Goal: Information Seeking & Learning: Understand process/instructions

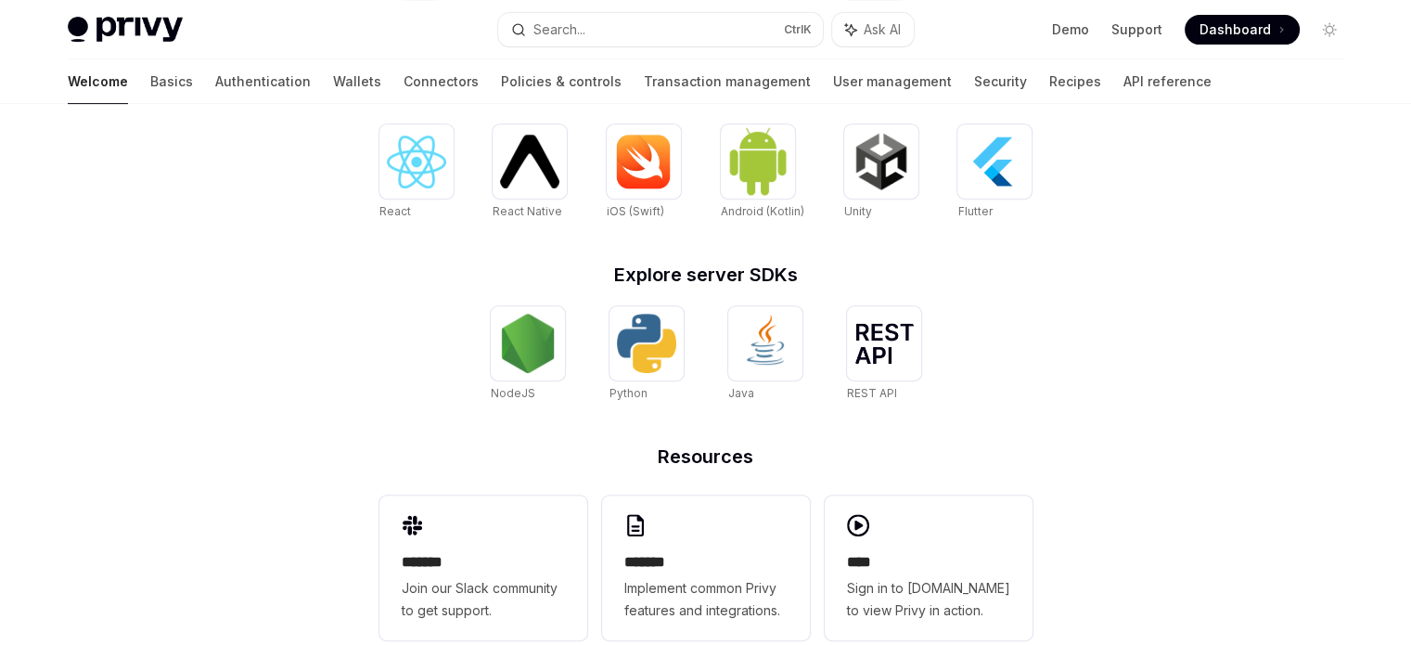
scroll to position [737, 0]
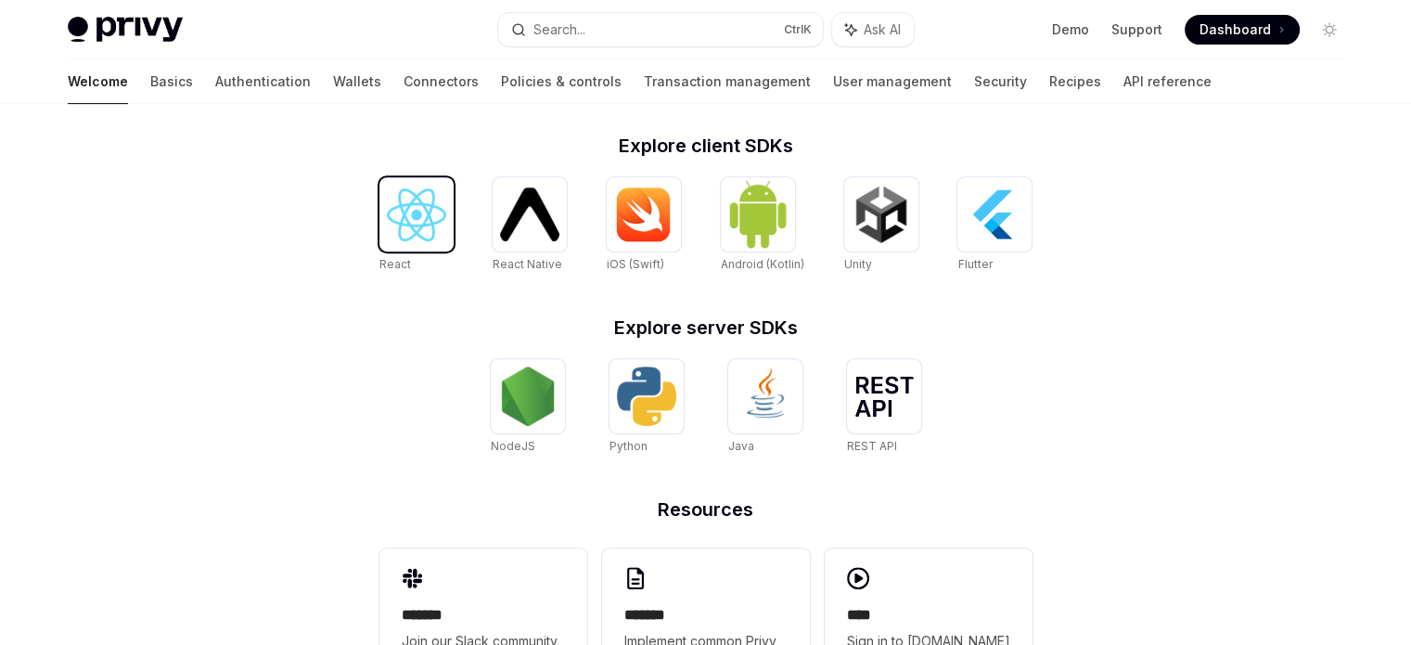
click at [403, 240] on div at bounding box center [416, 214] width 74 height 74
type textarea "*"
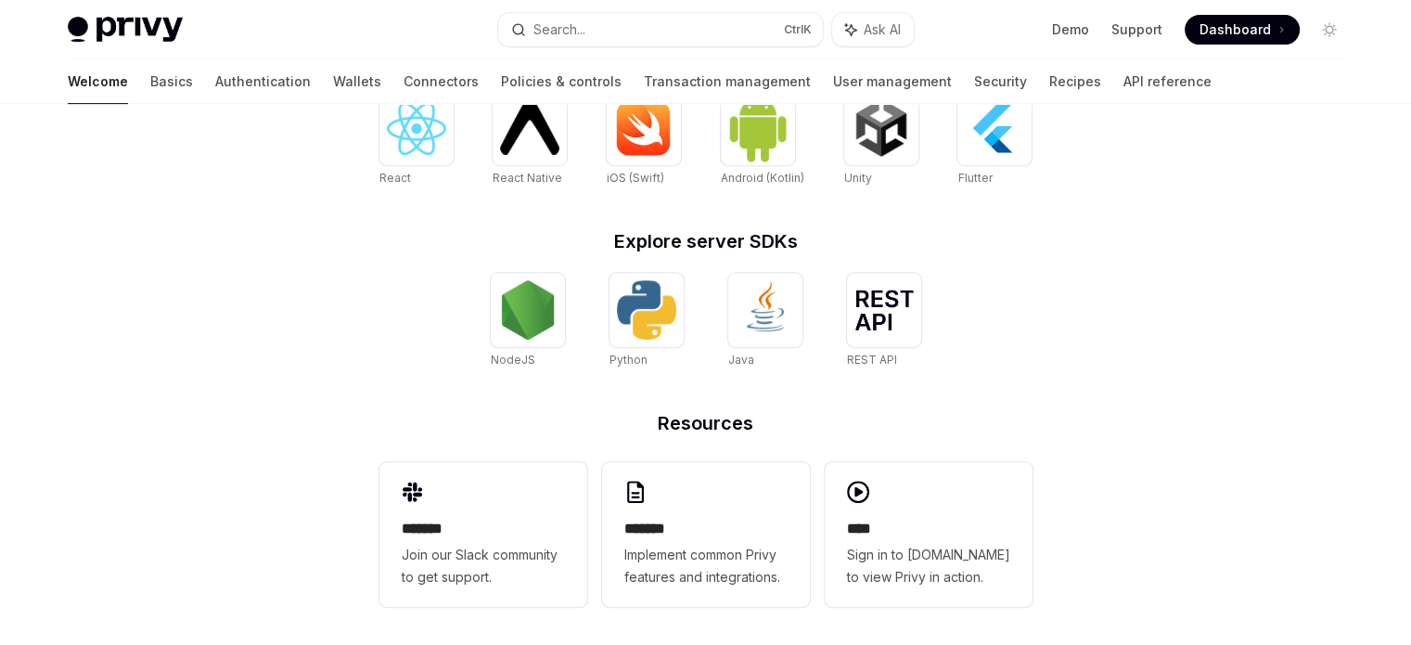
scroll to position [830, 0]
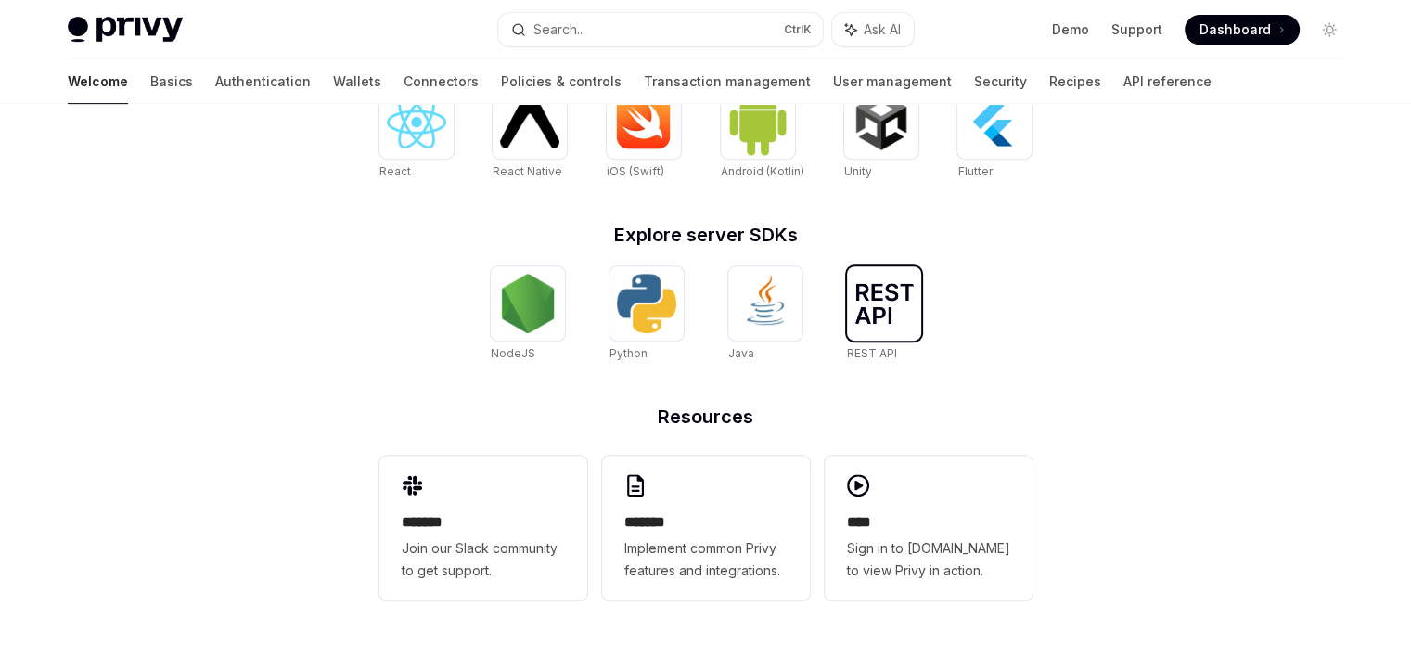
click at [849, 298] on div at bounding box center [884, 303] width 74 height 74
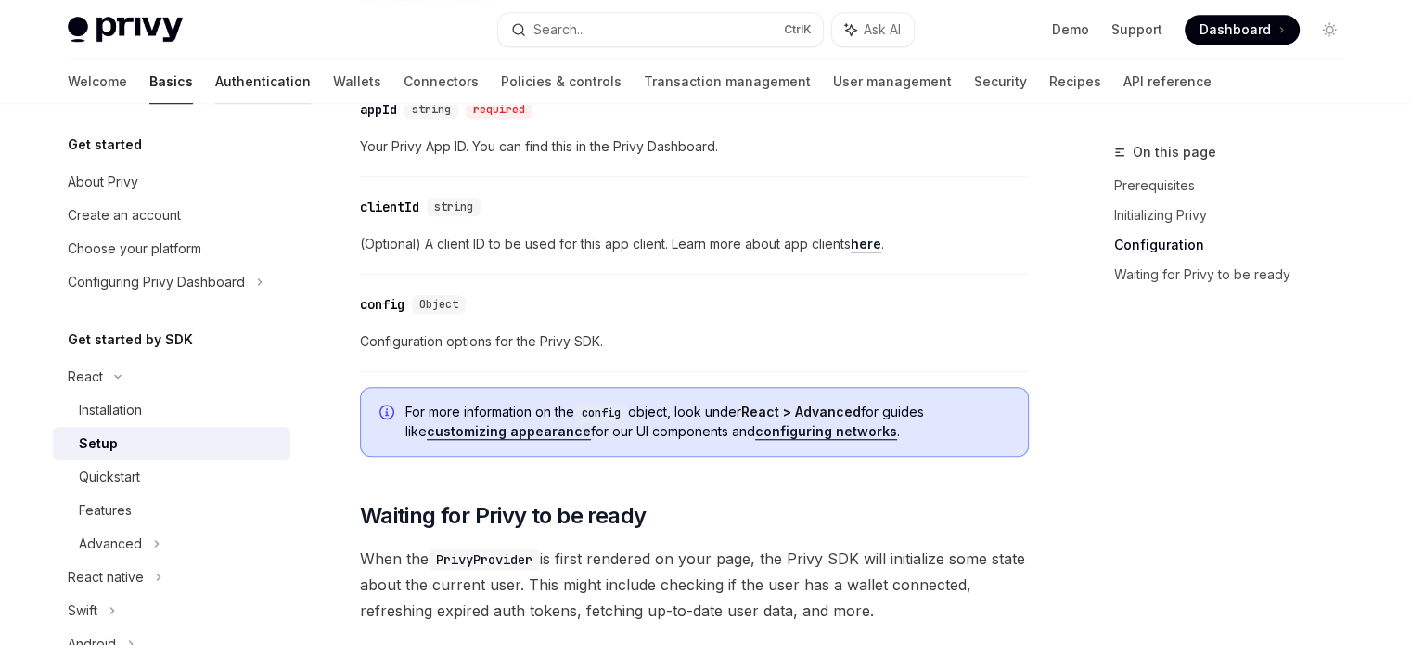
scroll to position [1338, 0]
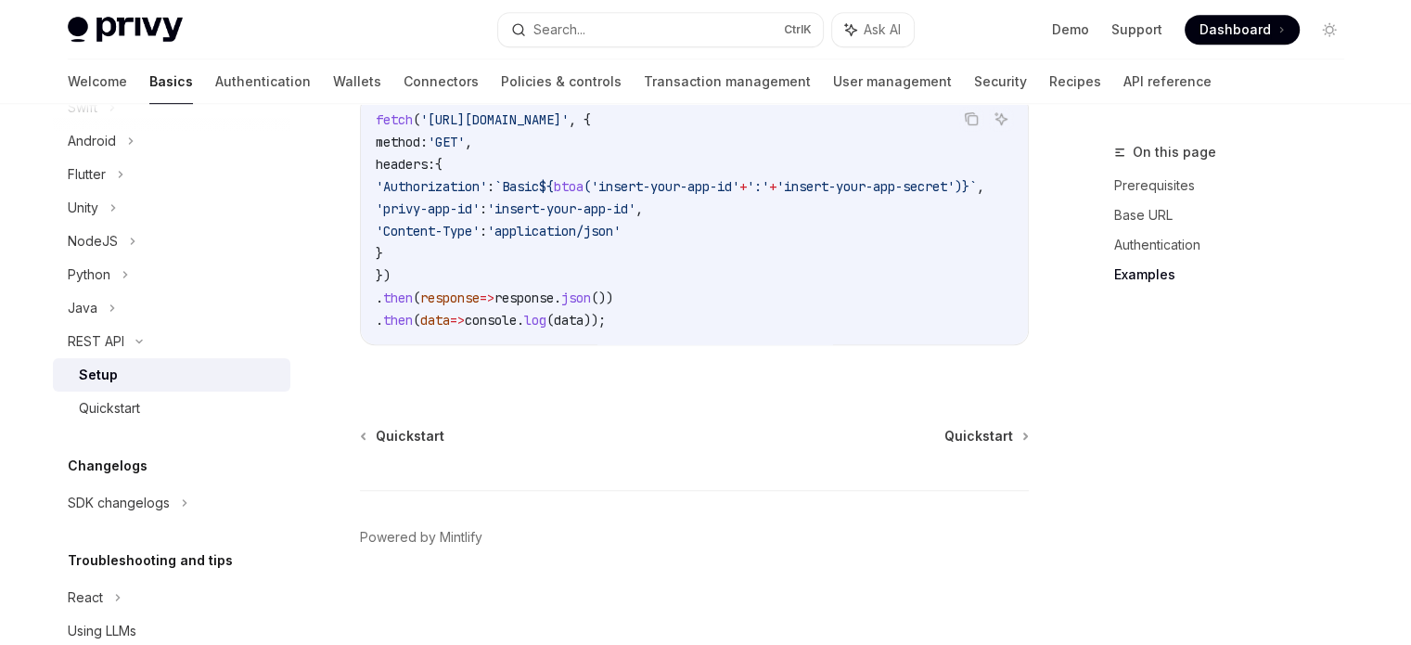
scroll to position [1120, 0]
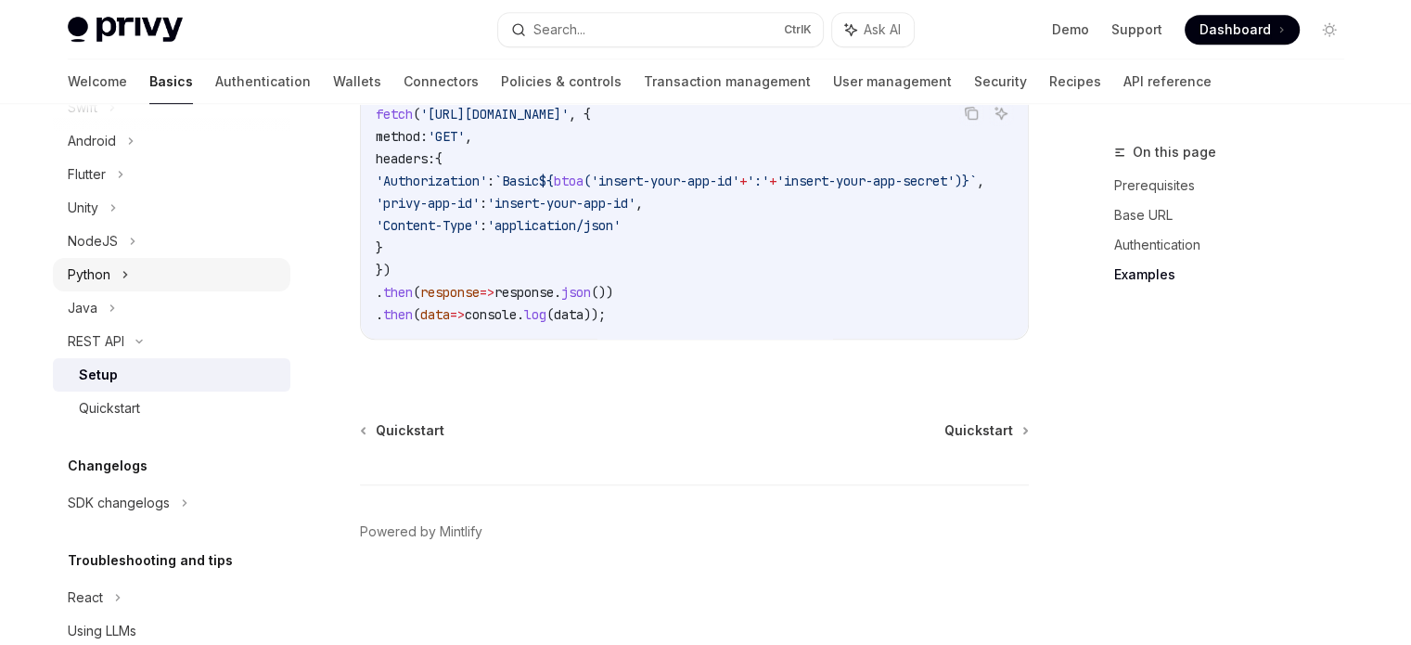
click at [119, 285] on div "Python" at bounding box center [171, 274] width 237 height 33
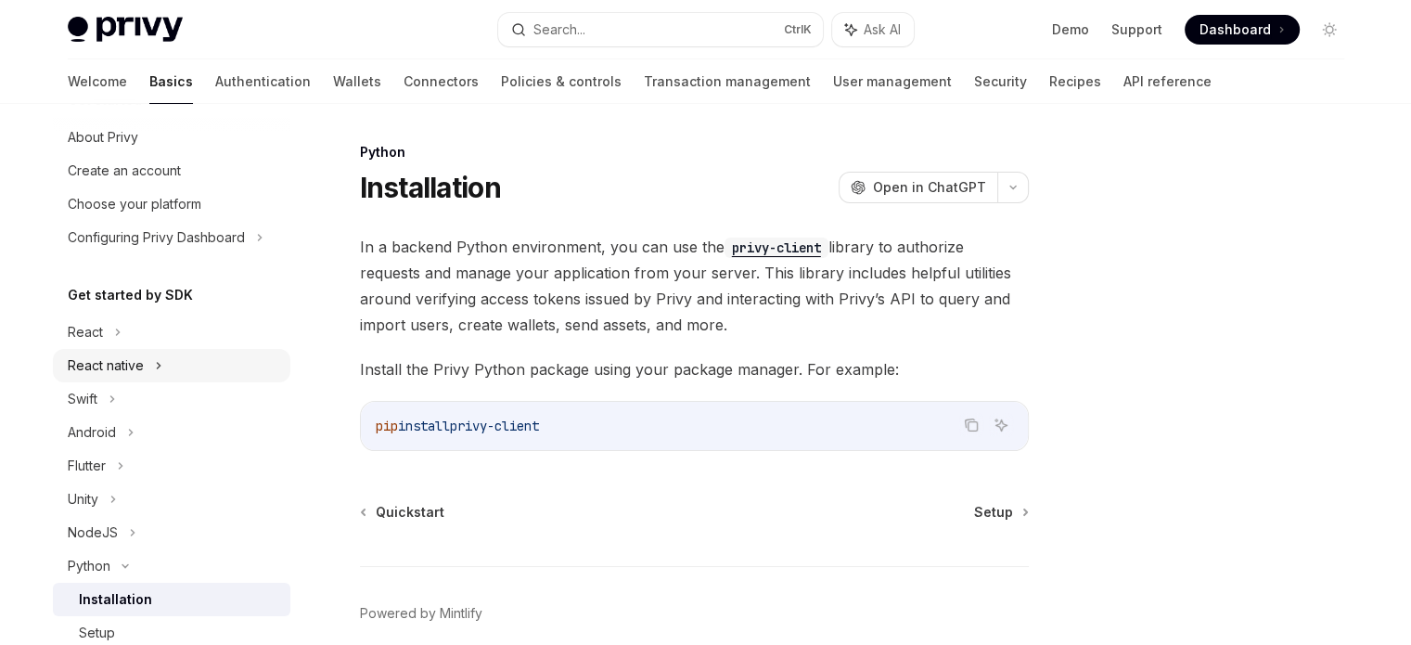
scroll to position [186, 0]
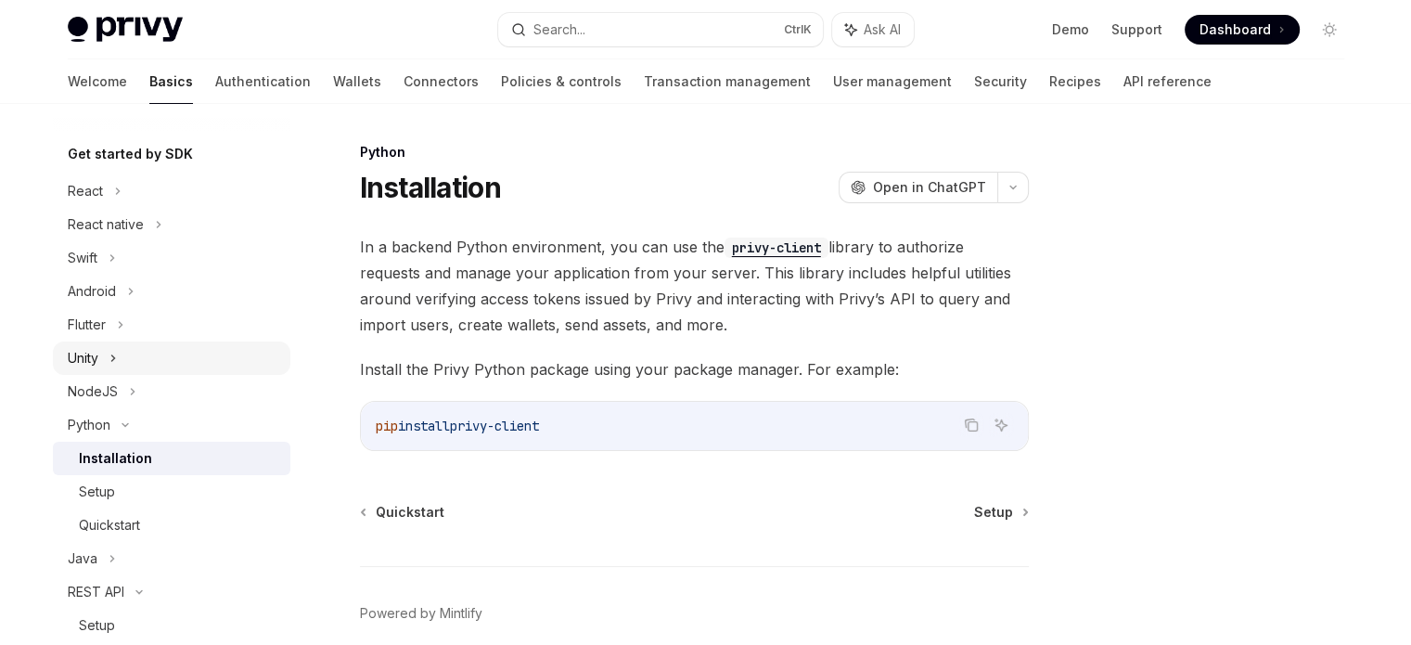
click at [116, 358] on icon at bounding box center [112, 358] width 7 height 22
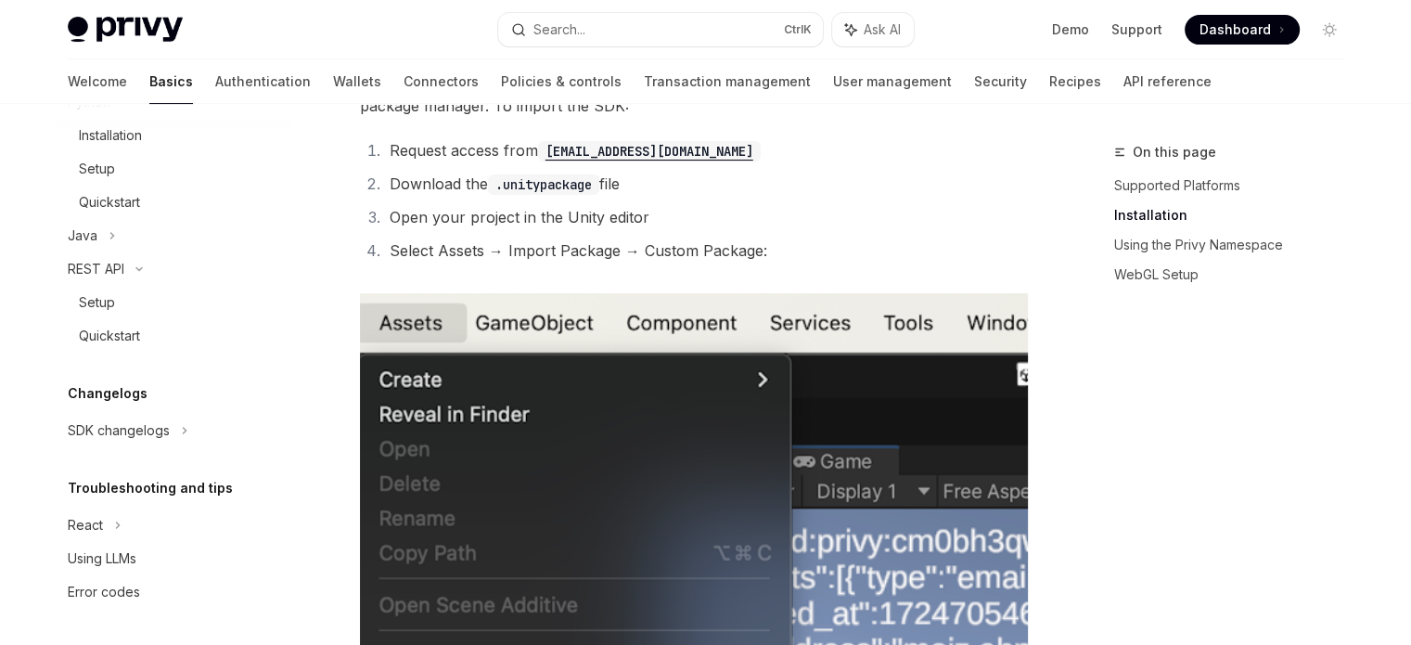
scroll to position [464, 0]
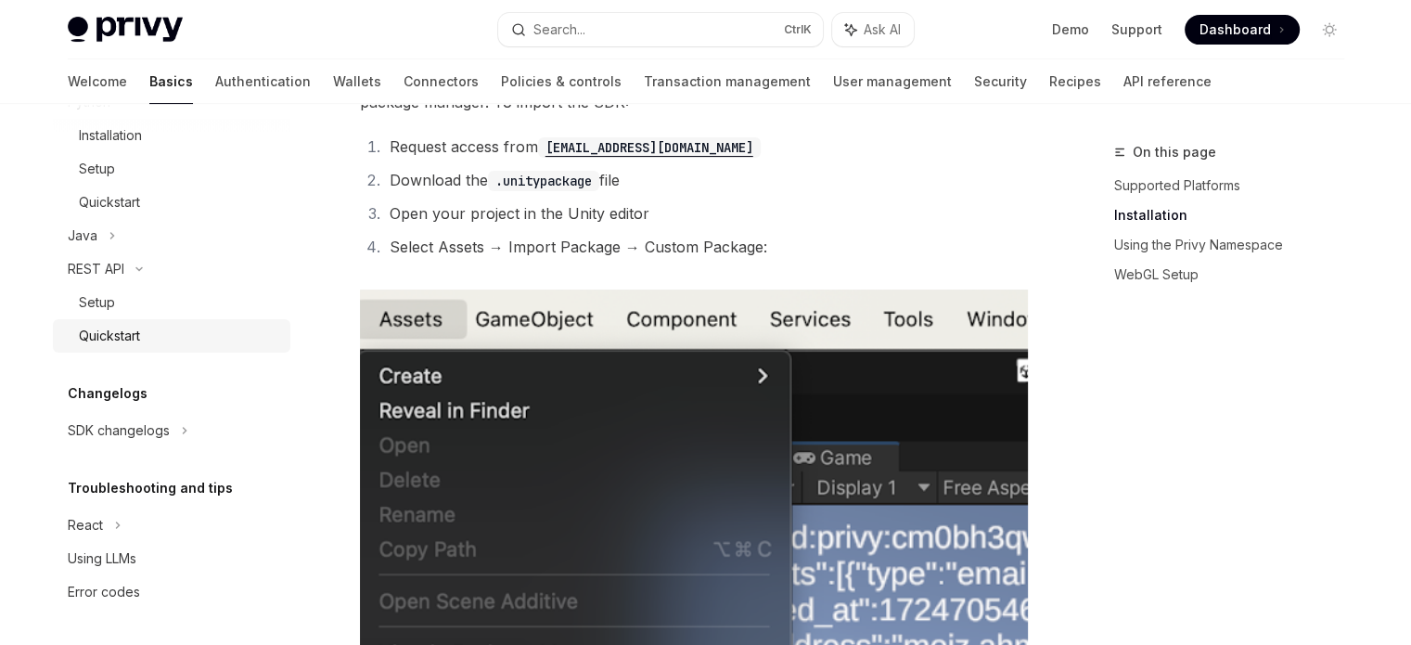
click at [126, 340] on div "Quickstart" at bounding box center [109, 336] width 61 height 22
type textarea "*"
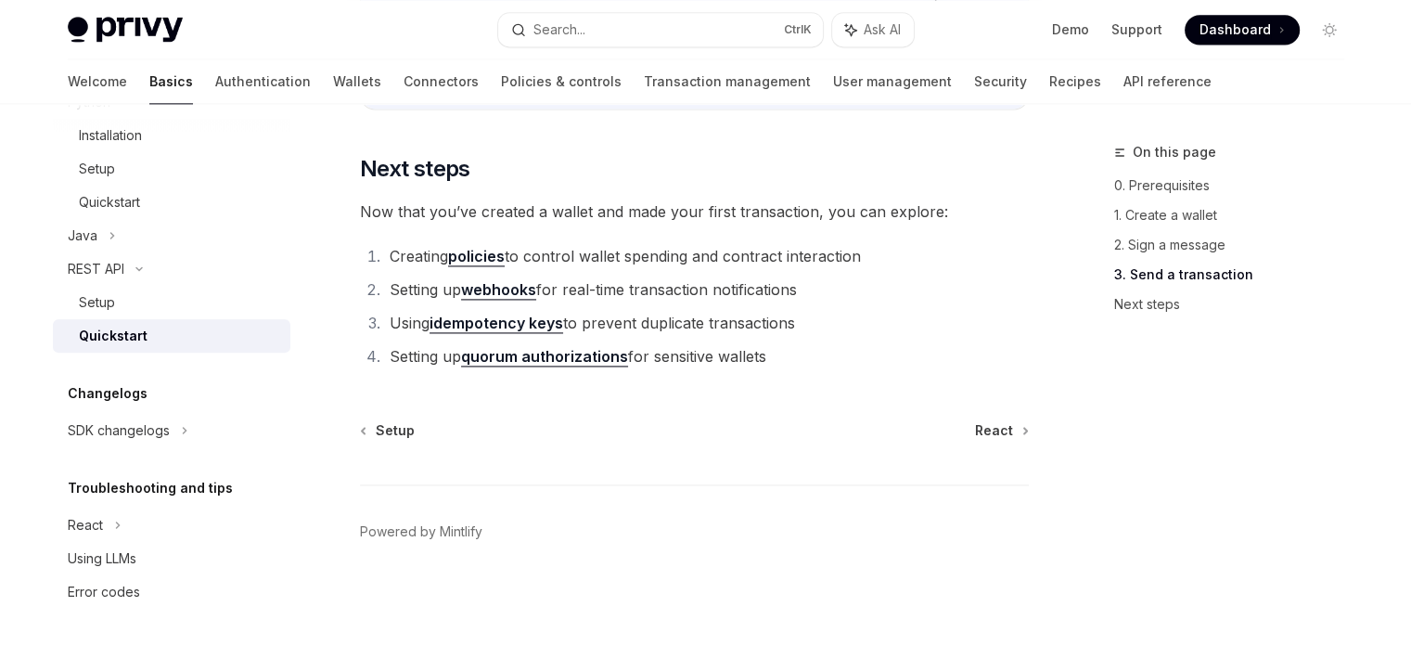
scroll to position [2627, 0]
